Goal: Task Accomplishment & Management: Manage account settings

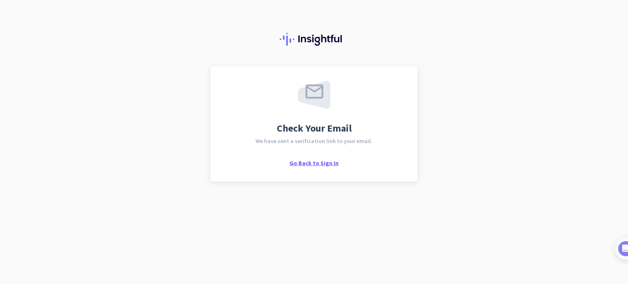
click at [324, 163] on span "Go Back to Sign In" at bounding box center [313, 162] width 49 height 7
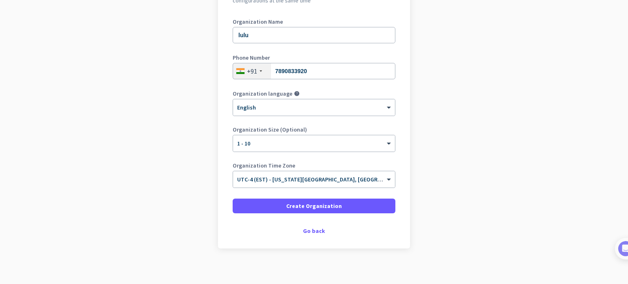
scroll to position [111, 0]
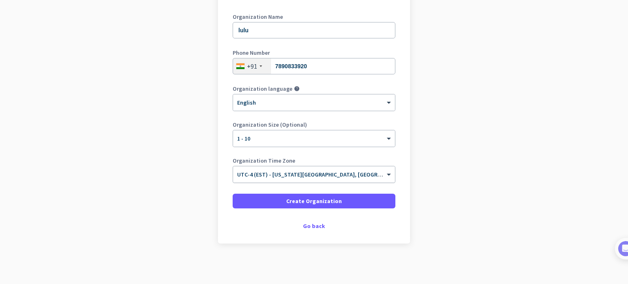
click at [297, 175] on span "UTC-4 (EST) - New York City, Brooklyn, Queens, Philadelphia" at bounding box center [379, 174] width 284 height 7
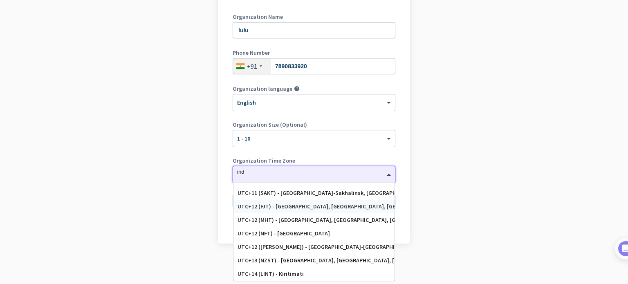
scroll to position [0, 0]
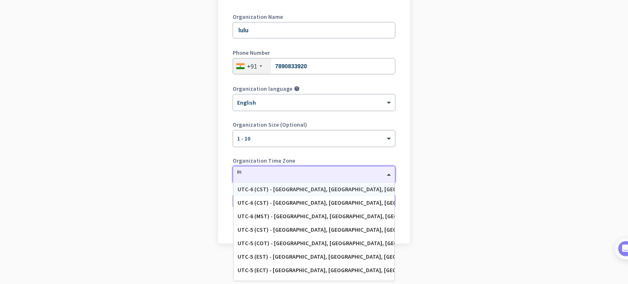
type input "i"
type input "k"
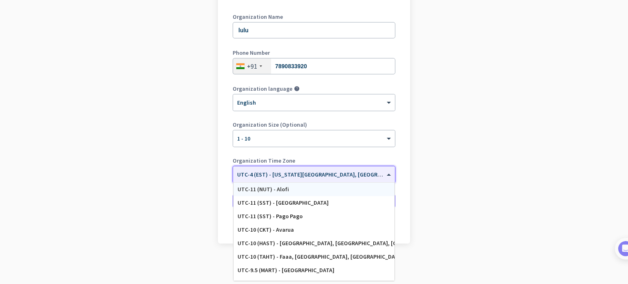
type input "y"
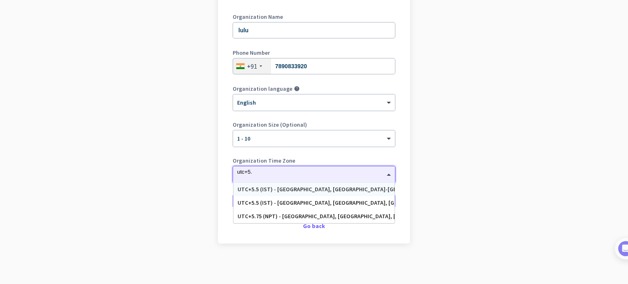
type input "utc+5.5"
click at [284, 203] on div "UTC+5.5 (IST) - Mumbai, Delhi, Bengaluru, Hyderābād" at bounding box center [313, 202] width 153 height 7
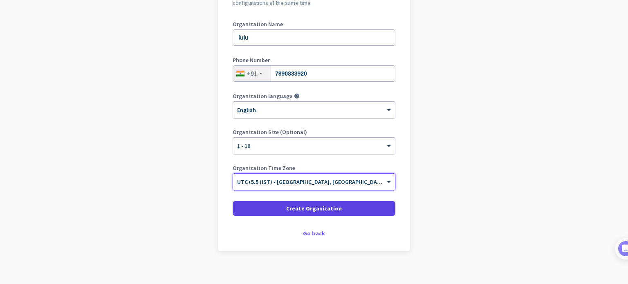
scroll to position [111, 0]
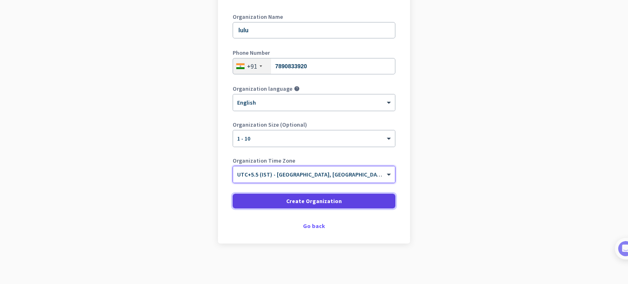
click at [276, 199] on span at bounding box center [314, 201] width 163 height 20
click at [329, 201] on span "Create Organization" at bounding box center [314, 201] width 56 height 8
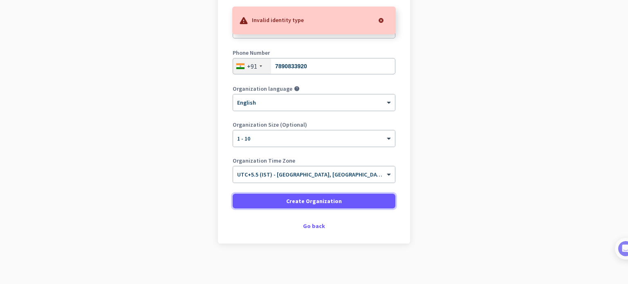
scroll to position [70, 0]
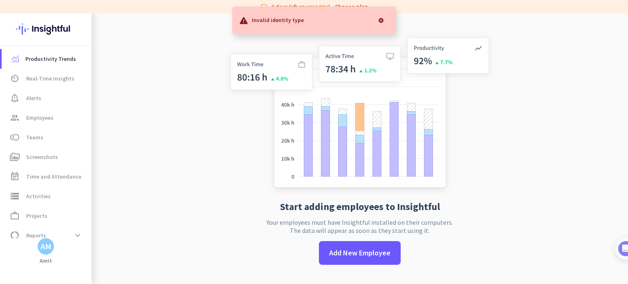
click at [381, 22] on div at bounding box center [381, 20] width 16 height 16
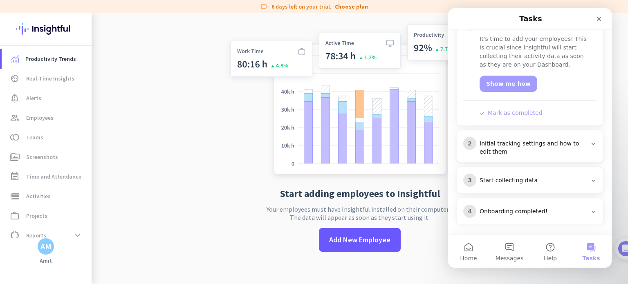
scroll to position [131, 0]
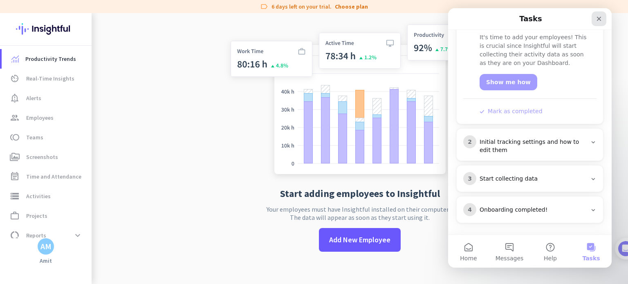
click at [599, 16] on icon "Close" at bounding box center [598, 19] width 7 height 7
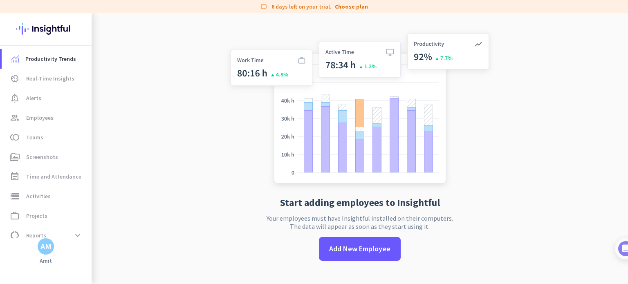
scroll to position [0, 0]
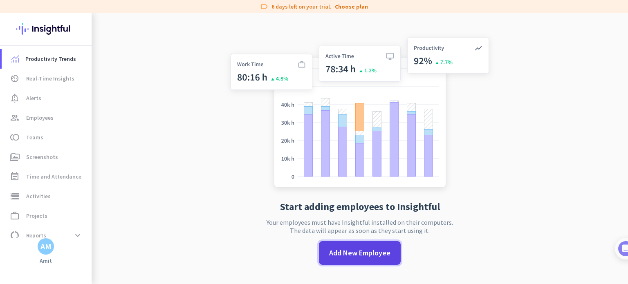
click at [358, 251] on span "Add New Employee" at bounding box center [359, 253] width 61 height 11
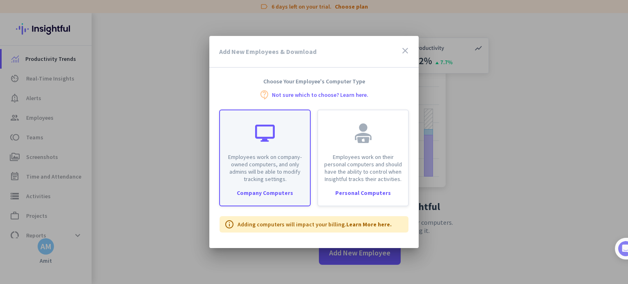
click at [280, 190] on div "Company Computers" at bounding box center [265, 193] width 90 height 6
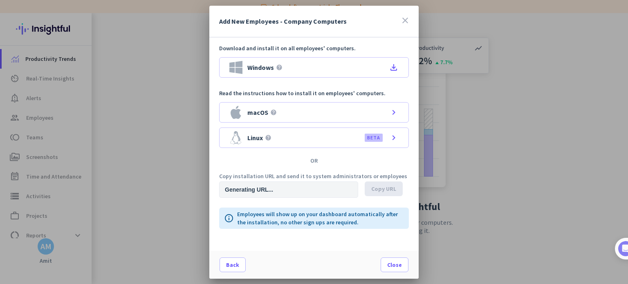
type input "https://app.insightful.io/#/installation/company?token=eyJhbGciOiJIUzI1NiIsInR5…"
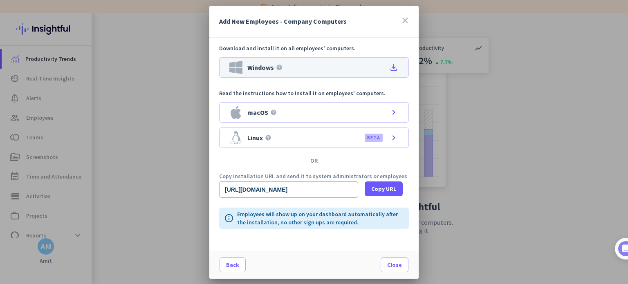
click at [394, 68] on icon "file_download" at bounding box center [394, 68] width 10 height 10
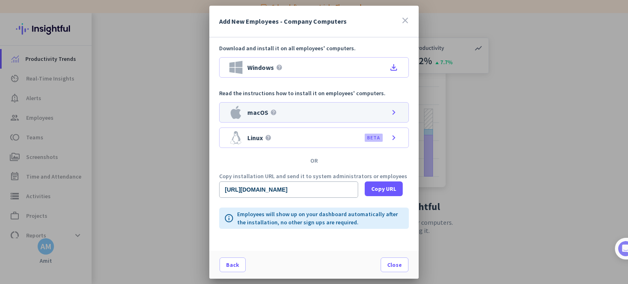
click at [391, 110] on icon "chevron_right" at bounding box center [394, 112] width 10 height 10
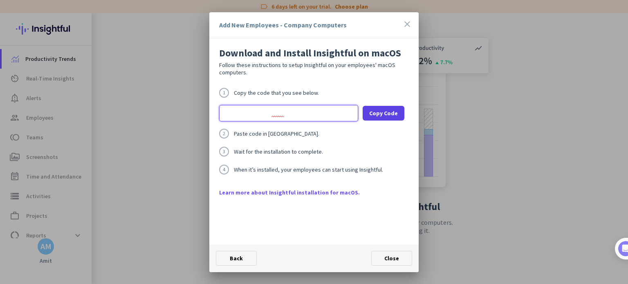
scroll to position [0, 263]
drag, startPoint x: 225, startPoint y: 113, endPoint x: 375, endPoint y: 114, distance: 150.4
click at [375, 114] on div "export base="https://app.insightful.io/updates/mac/installation"; /bin/bash -c …" at bounding box center [314, 113] width 190 height 16
click at [340, 131] on div "2 Paste code in macOS Terminal." at bounding box center [314, 134] width 190 height 10
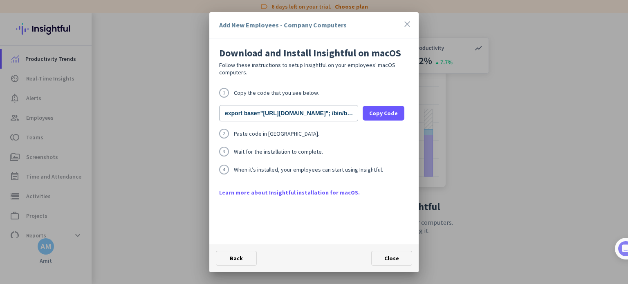
click at [405, 22] on icon "close" at bounding box center [407, 24] width 10 height 10
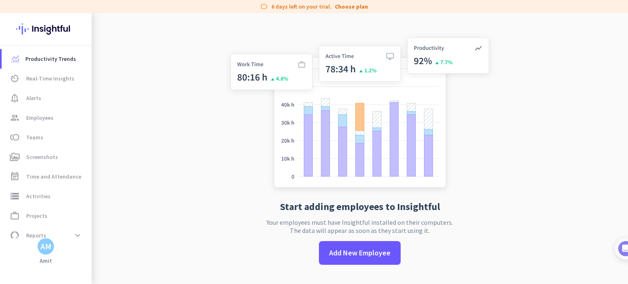
click at [342, 106] on img at bounding box center [359, 114] width 271 height 163
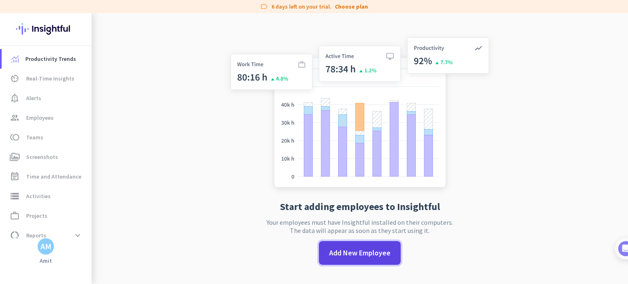
click at [351, 250] on span "Add New Employee" at bounding box center [359, 253] width 61 height 11
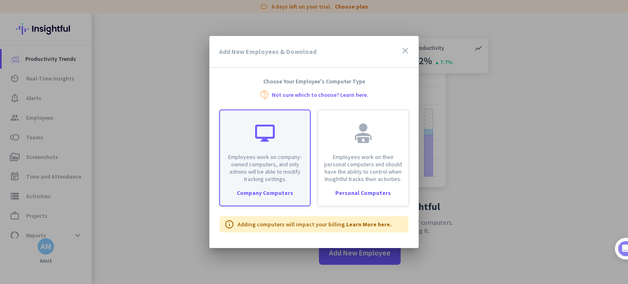
click at [286, 166] on p "Employees work on company-owned computers, and only admins will be able to modi…" at bounding box center [265, 167] width 80 height 29
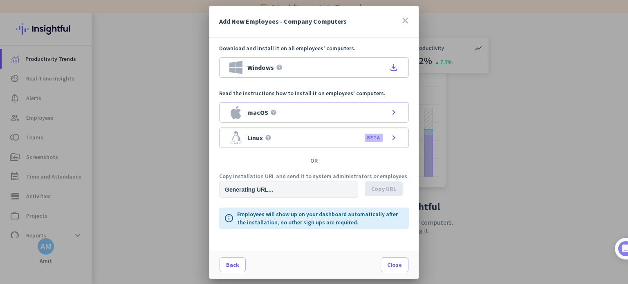
type input "https://app.insightful.io/#/installation/company?token=eyJhbGciOiJIUzI1NiIsInR5…"
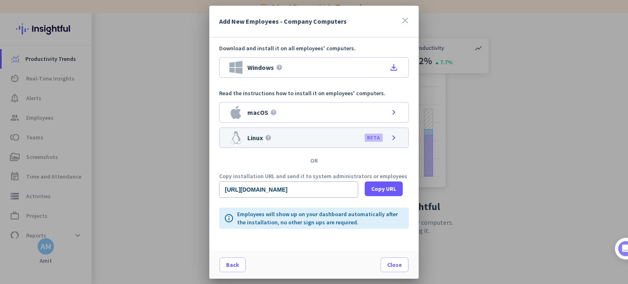
click at [380, 134] on label "BETA" at bounding box center [373, 137] width 13 height 7
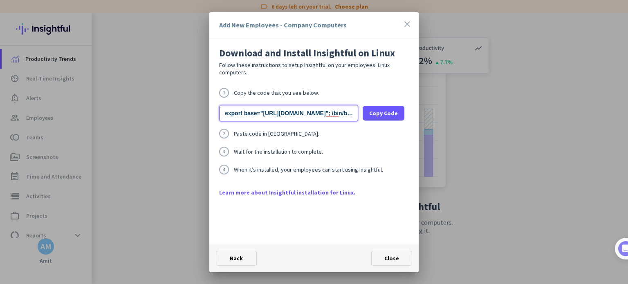
drag, startPoint x: 226, startPoint y: 113, endPoint x: 204, endPoint y: 119, distance: 22.9
click at [204, 119] on div "Add New Employees - Company Computers close Download and Install Insightful on …" at bounding box center [314, 142] width 628 height 284
click at [284, 135] on span "Paste code in Linux Terminal." at bounding box center [276, 134] width 85 height 6
click at [278, 151] on span "Wait for the installation to complete." at bounding box center [278, 152] width 89 height 6
click at [391, 109] on span "Copy Code" at bounding box center [383, 113] width 29 height 8
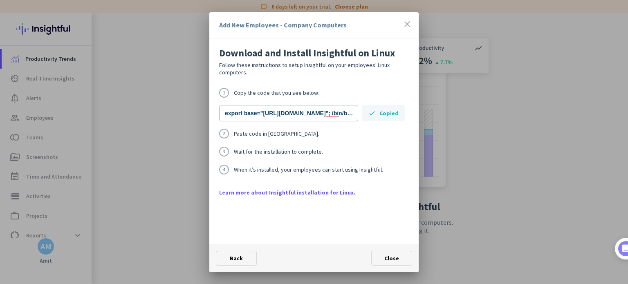
drag, startPoint x: 238, startPoint y: 153, endPoint x: 322, endPoint y: 151, distance: 83.8
click at [322, 151] on div "3 Wait for the installation to complete." at bounding box center [314, 152] width 190 height 10
drag, startPoint x: 242, startPoint y: 171, endPoint x: 382, endPoint y: 169, distance: 139.8
click at [382, 169] on div "4 When it’s installed, your employees can start using Insightful." at bounding box center [314, 170] width 190 height 10
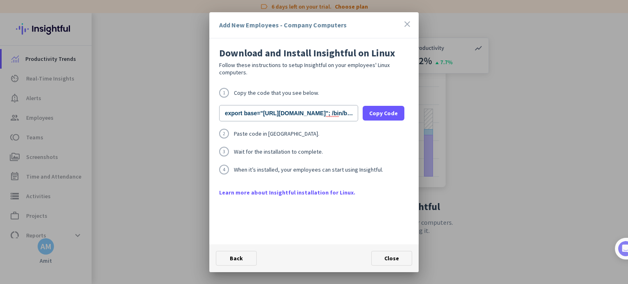
click at [382, 169] on div "4 When it’s installed, your employees can start using Insightful." at bounding box center [314, 170] width 190 height 10
click at [397, 255] on span "Close" at bounding box center [391, 258] width 15 height 7
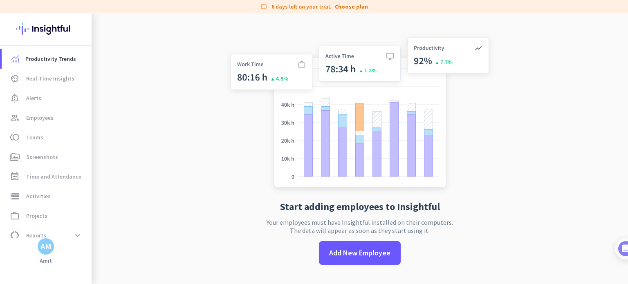
click at [165, 138] on app-no-employees "Start adding employees to Insightful Your employees must have Insightful instal…" at bounding box center [360, 155] width 536 height 284
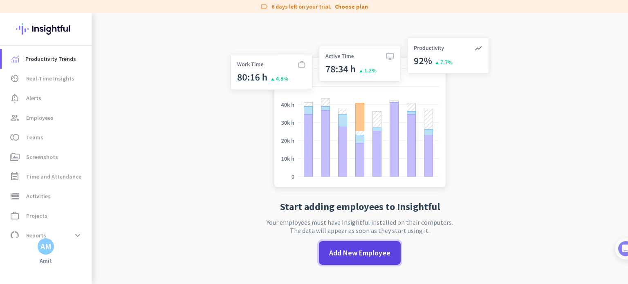
click at [349, 248] on span "Add New Employee" at bounding box center [359, 253] width 61 height 11
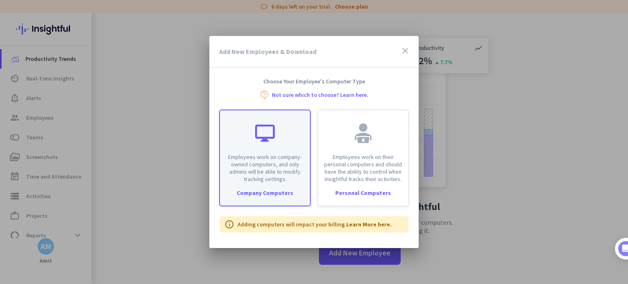
click at [271, 152] on div "Employees work on company-owned computers, and only admins will be able to modi…" at bounding box center [265, 146] width 90 height 72
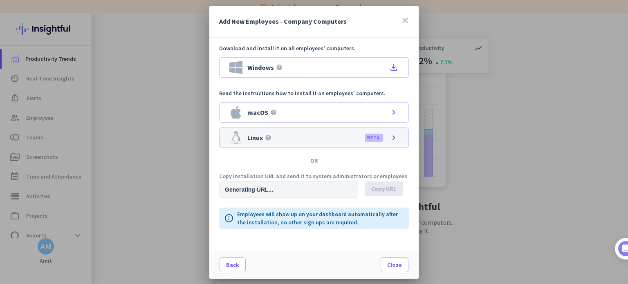
type input "https://app.insightful.io/#/installation/company?token=eyJhbGciOiJIUzI1NiIsInR5…"
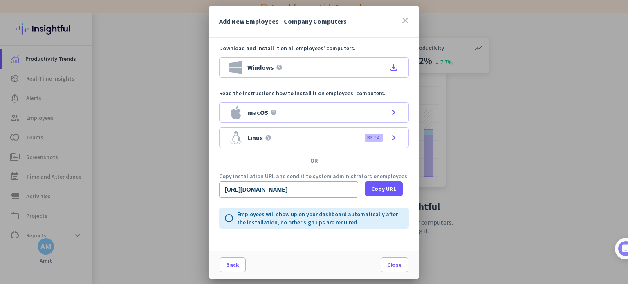
click at [405, 21] on icon "close" at bounding box center [405, 21] width 10 height 10
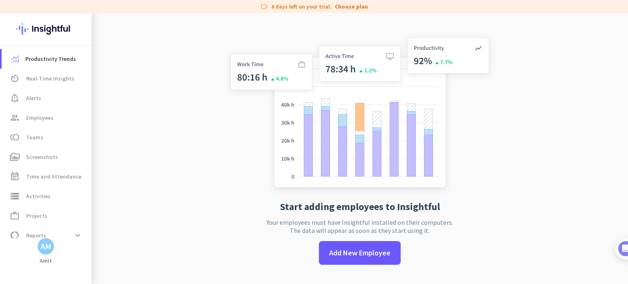
click at [504, 101] on app-no-employees "Start adding employees to Insightful Your employees must have Insightful instal…" at bounding box center [360, 155] width 536 height 284
click at [224, 169] on img at bounding box center [359, 114] width 271 height 163
